Goal: Task Accomplishment & Management: Manage account settings

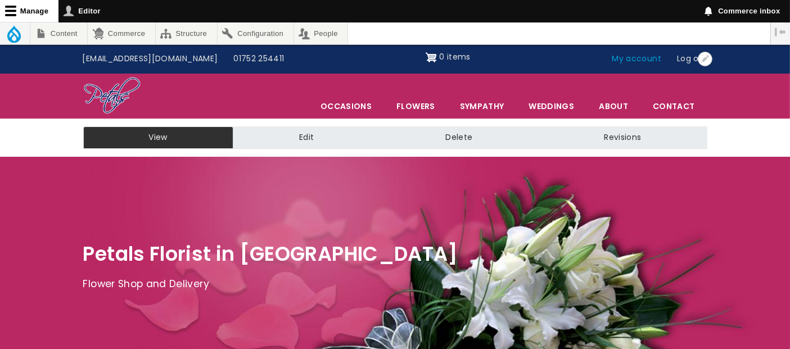
click at [635, 62] on link "My account" at bounding box center [637, 58] width 65 height 21
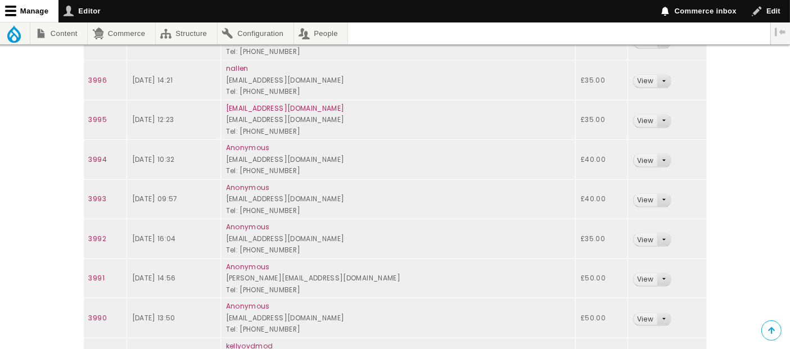
scroll to position [999, 0]
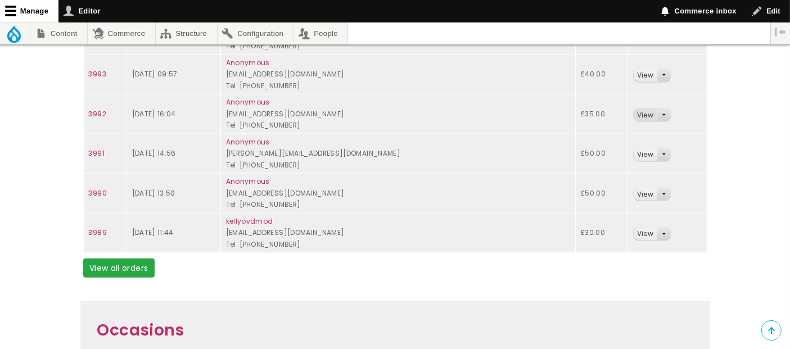
click at [641, 112] on link "View" at bounding box center [645, 115] width 23 height 13
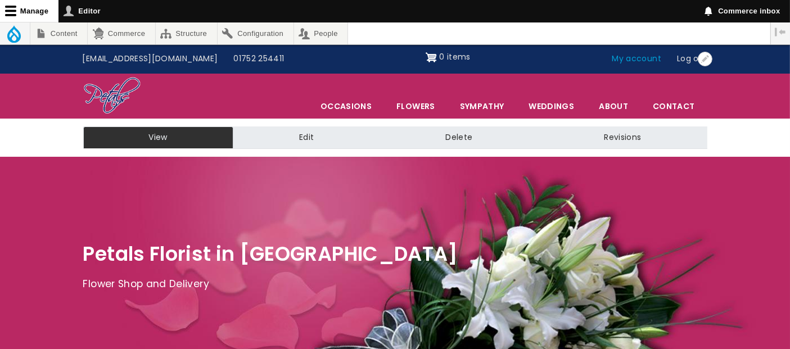
click at [620, 55] on link "My account" at bounding box center [637, 58] width 65 height 21
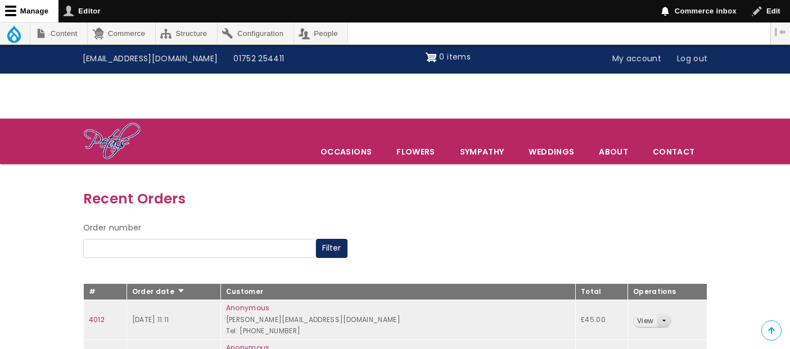
scroll to position [125, 0]
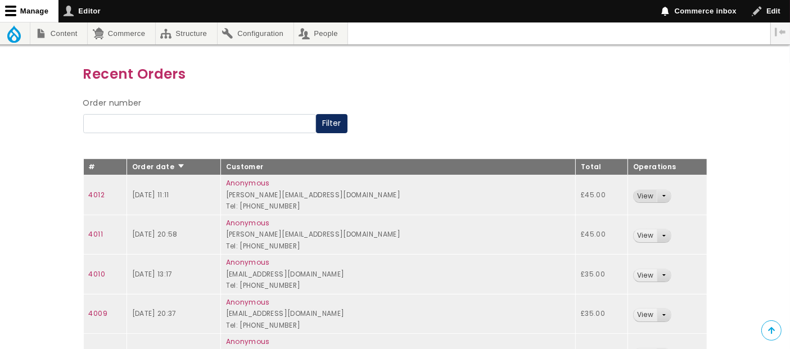
click at [634, 192] on link "View" at bounding box center [645, 196] width 23 height 13
